Goal: Task Accomplishment & Management: Manage account settings

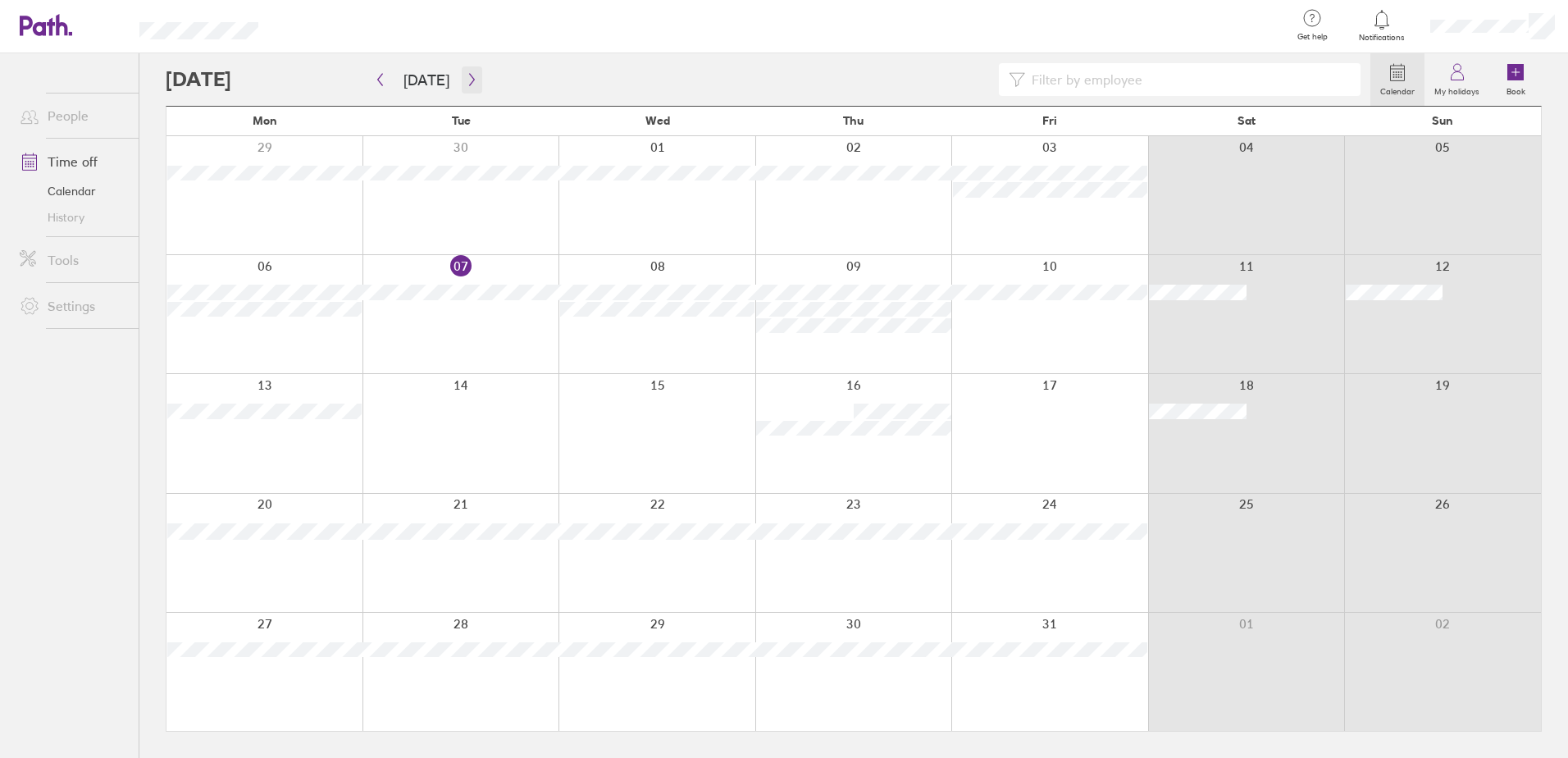
click at [464, 87] on button "button" at bounding box center [472, 80] width 21 height 27
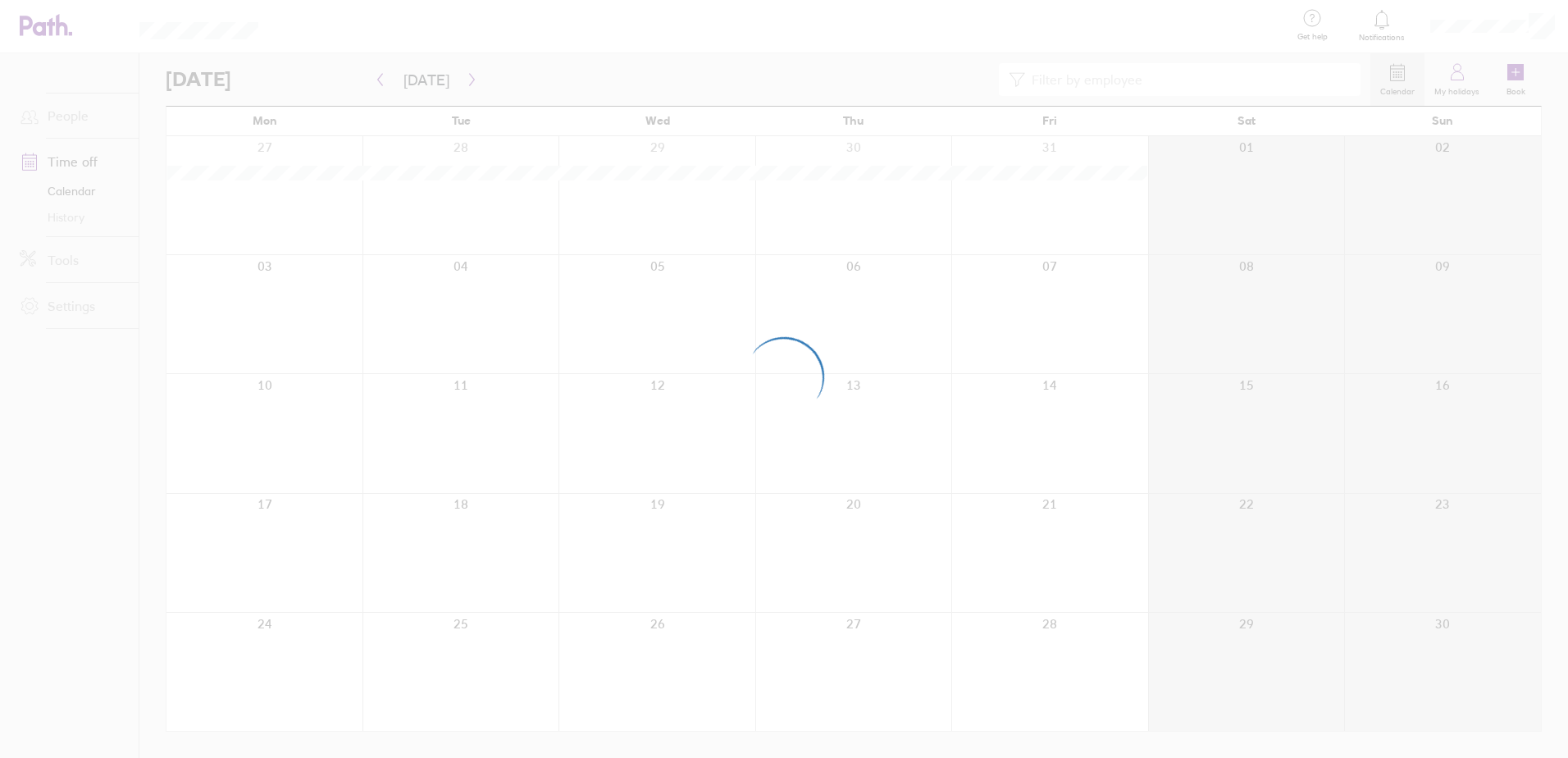
click at [379, 81] on div at bounding box center [784, 379] width 1568 height 758
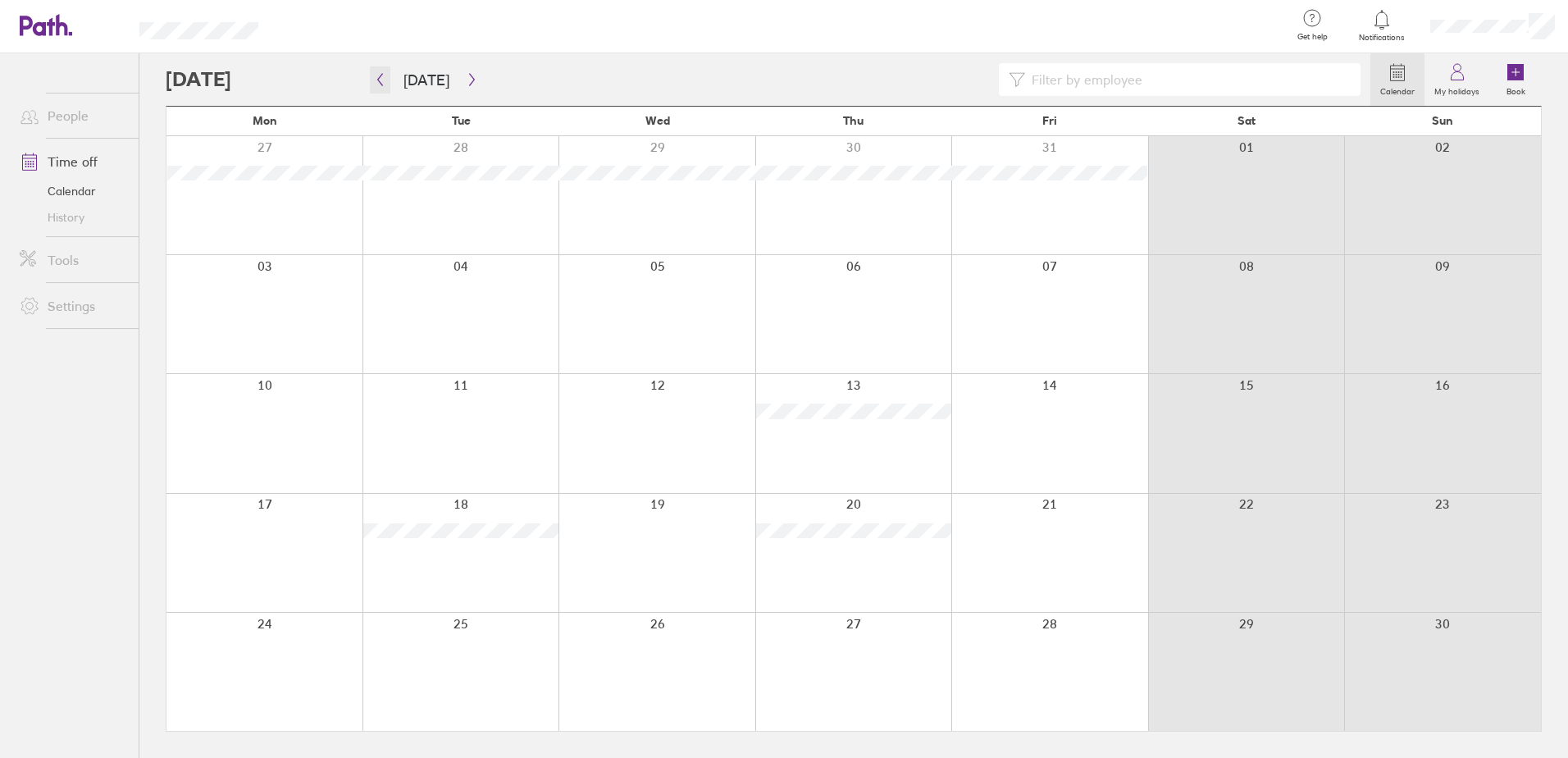
click at [379, 81] on icon "button" at bounding box center [379, 80] width 4 height 13
click at [470, 82] on icon "button" at bounding box center [472, 79] width 13 height 13
click at [475, 76] on button "button" at bounding box center [472, 80] width 21 height 27
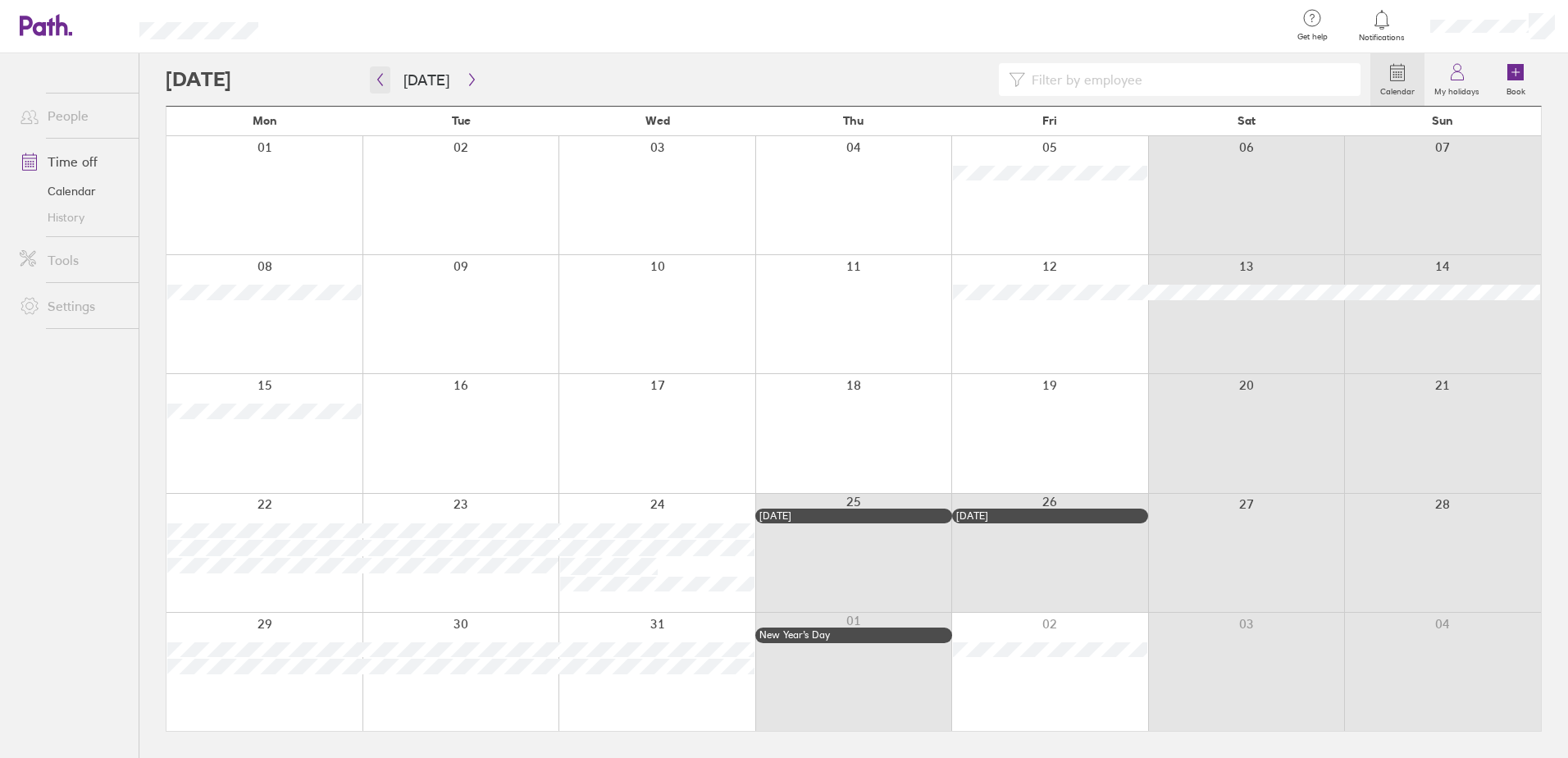
click at [386, 75] on button "button" at bounding box center [379, 80] width 21 height 27
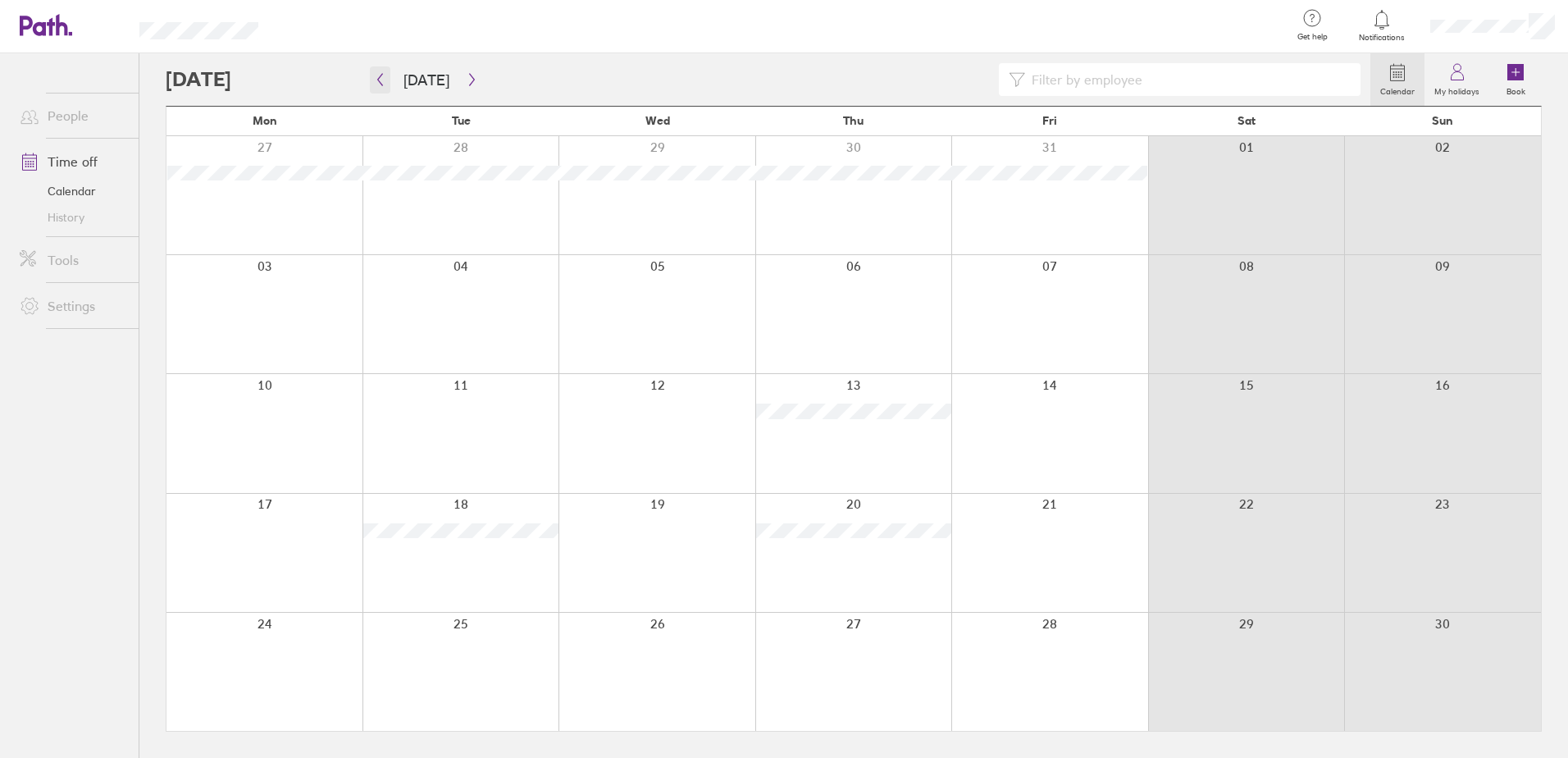
click at [383, 77] on icon "button" at bounding box center [380, 79] width 13 height 13
click at [469, 85] on icon "button" at bounding box center [472, 79] width 13 height 13
